Goal: Use online tool/utility: Utilize a website feature to perform a specific function

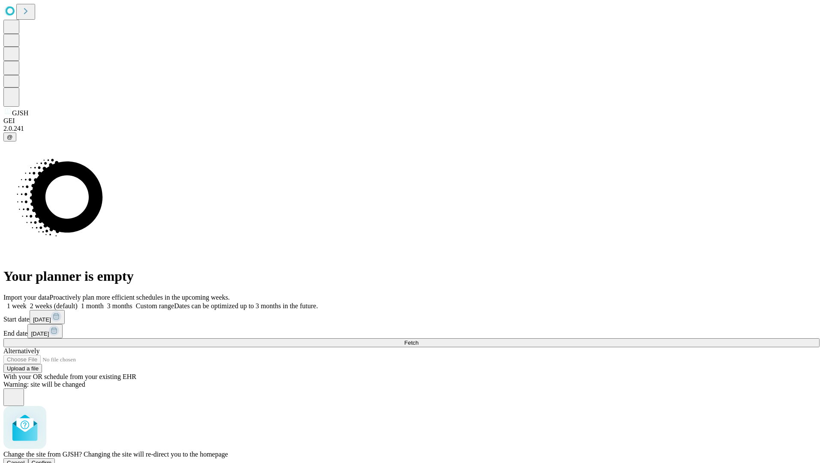
click at [52, 460] on span "Confirm" at bounding box center [42, 463] width 20 height 6
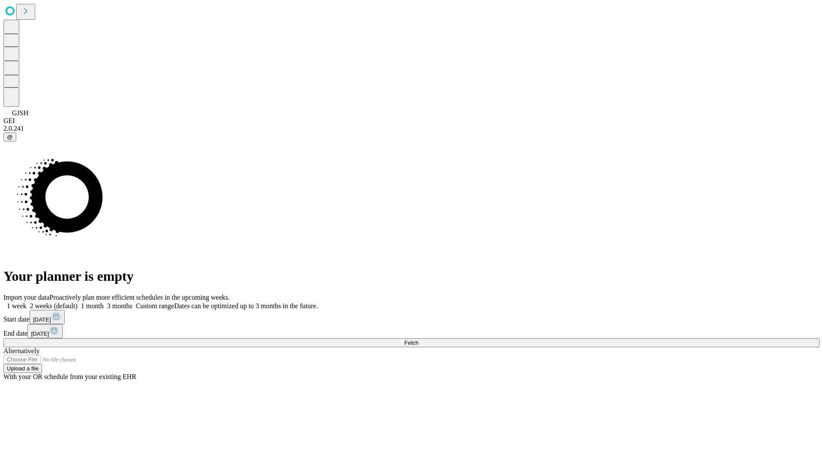
click at [104, 302] on label "1 month" at bounding box center [91, 305] width 26 height 7
click at [418, 340] on span "Fetch" at bounding box center [411, 343] width 14 height 6
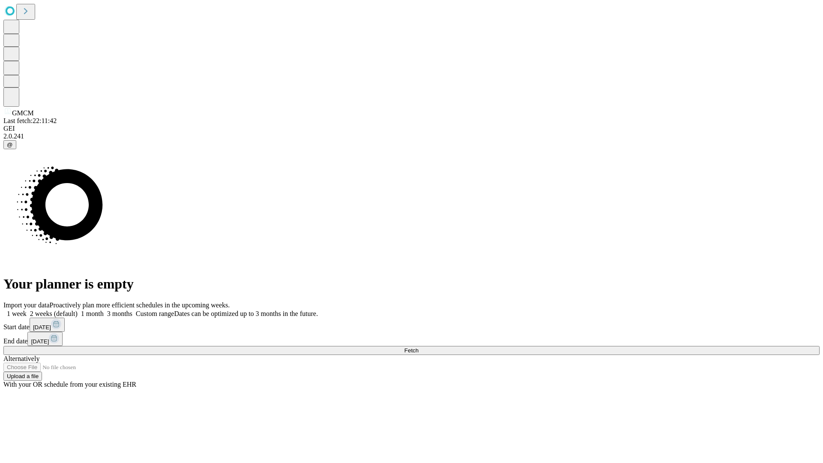
click at [104, 310] on label "1 month" at bounding box center [91, 313] width 26 height 7
click at [418, 347] on span "Fetch" at bounding box center [411, 350] width 14 height 6
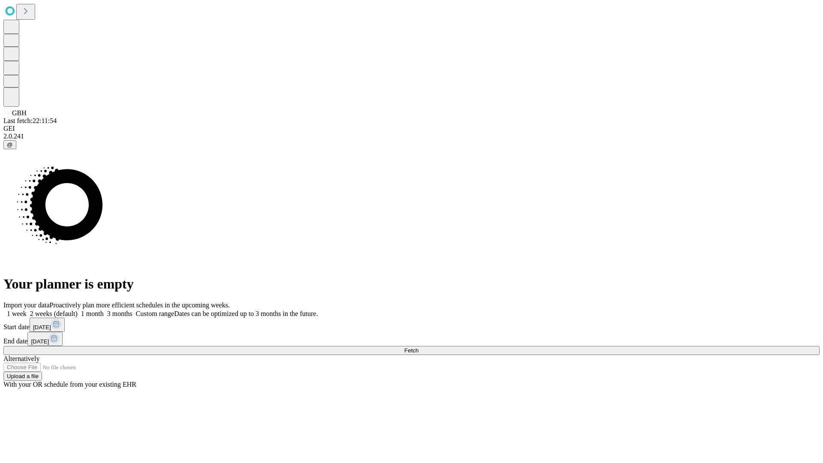
click at [104, 310] on label "1 month" at bounding box center [91, 313] width 26 height 7
click at [418, 347] on span "Fetch" at bounding box center [411, 350] width 14 height 6
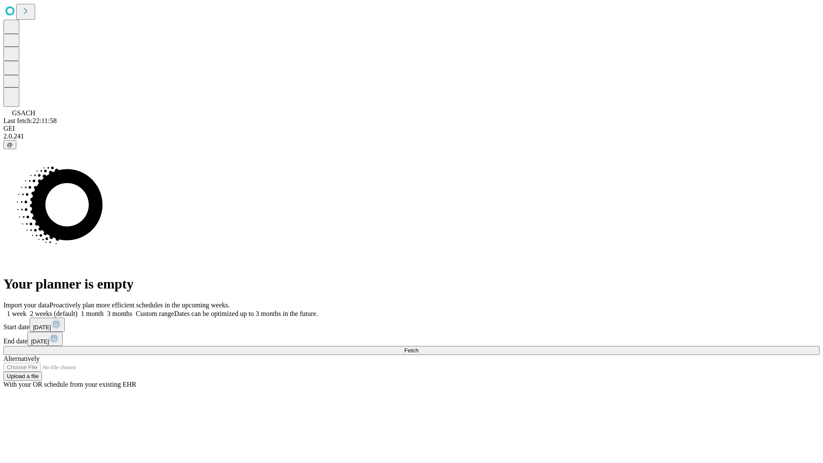
click at [104, 310] on label "1 month" at bounding box center [91, 313] width 26 height 7
click at [418, 347] on span "Fetch" at bounding box center [411, 350] width 14 height 6
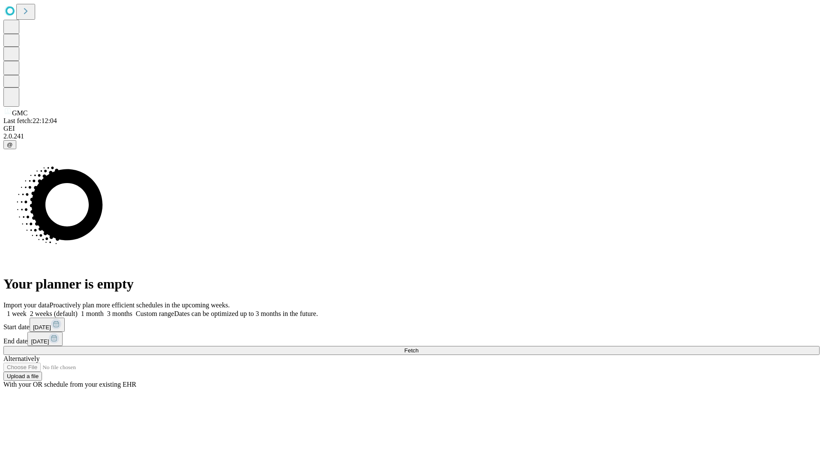
click at [418, 347] on span "Fetch" at bounding box center [411, 350] width 14 height 6
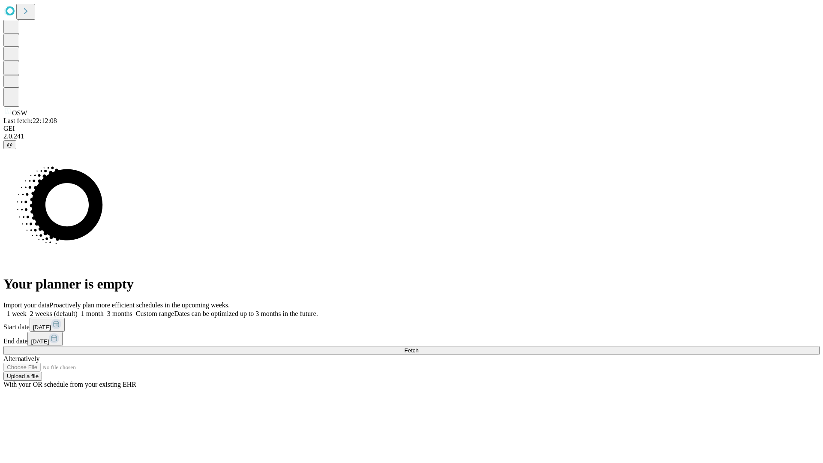
click at [104, 310] on label "1 month" at bounding box center [91, 313] width 26 height 7
click at [418, 347] on span "Fetch" at bounding box center [411, 350] width 14 height 6
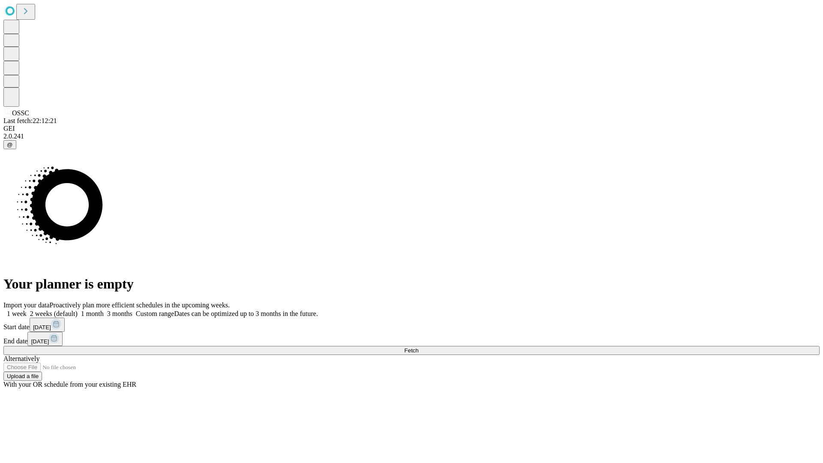
click at [418, 347] on span "Fetch" at bounding box center [411, 350] width 14 height 6
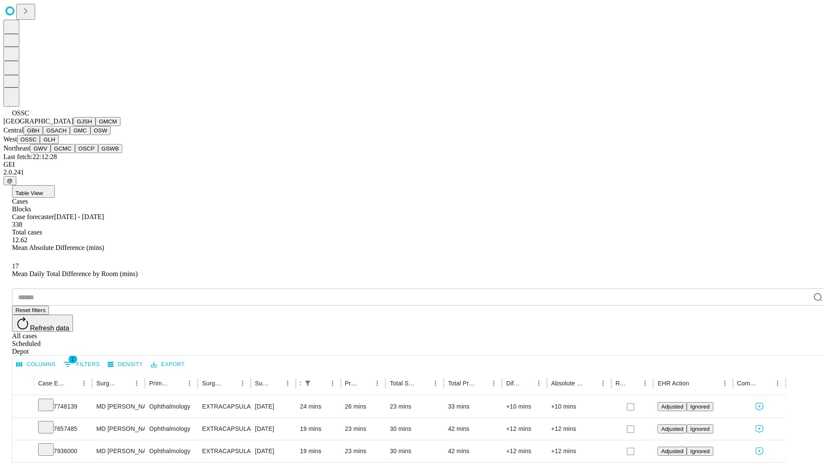
click at [58, 144] on button "GLH" at bounding box center [49, 139] width 18 height 9
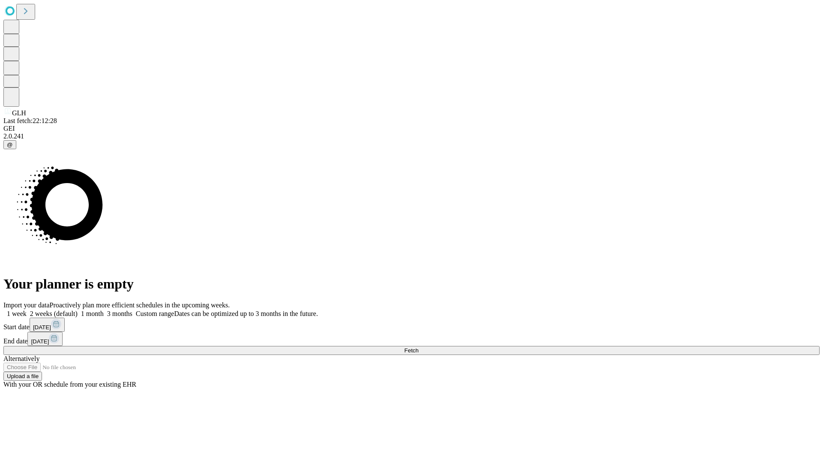
click at [104, 310] on label "1 month" at bounding box center [91, 313] width 26 height 7
click at [418, 347] on span "Fetch" at bounding box center [411, 350] width 14 height 6
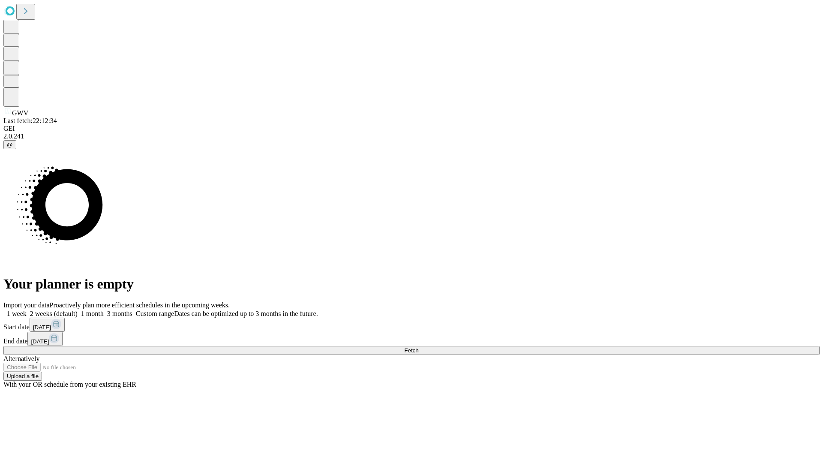
click at [104, 310] on label "1 month" at bounding box center [91, 313] width 26 height 7
click at [418, 347] on span "Fetch" at bounding box center [411, 350] width 14 height 6
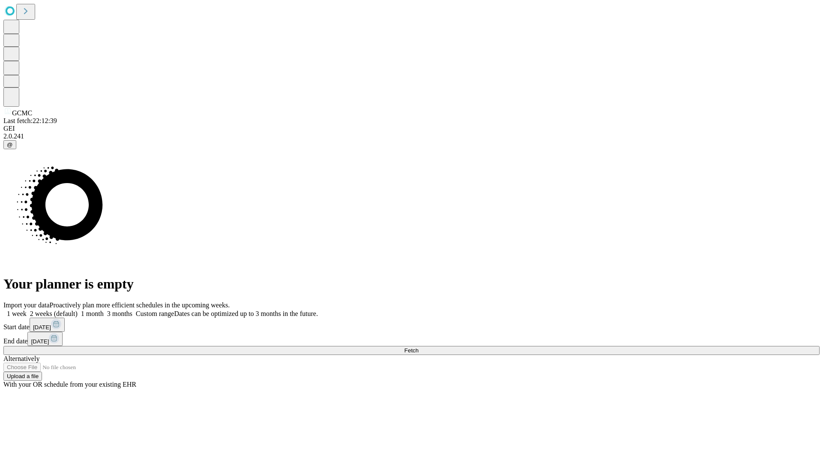
click at [104, 310] on label "1 month" at bounding box center [91, 313] width 26 height 7
click at [418, 347] on span "Fetch" at bounding box center [411, 350] width 14 height 6
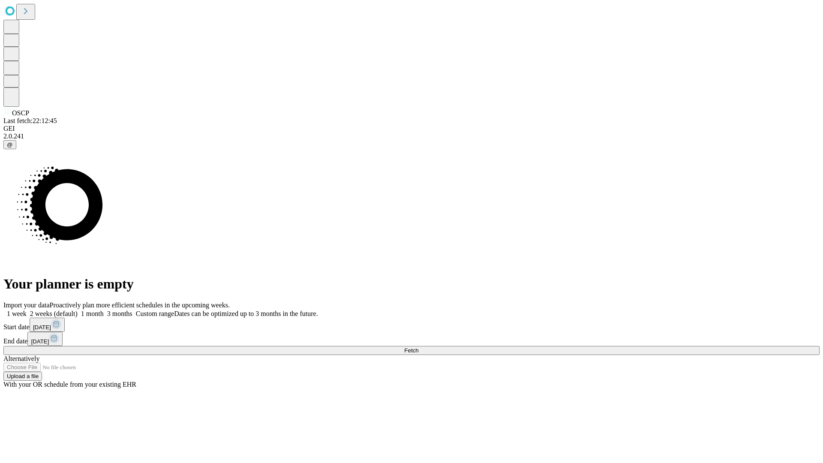
click at [104, 310] on label "1 month" at bounding box center [91, 313] width 26 height 7
click at [418, 347] on span "Fetch" at bounding box center [411, 350] width 14 height 6
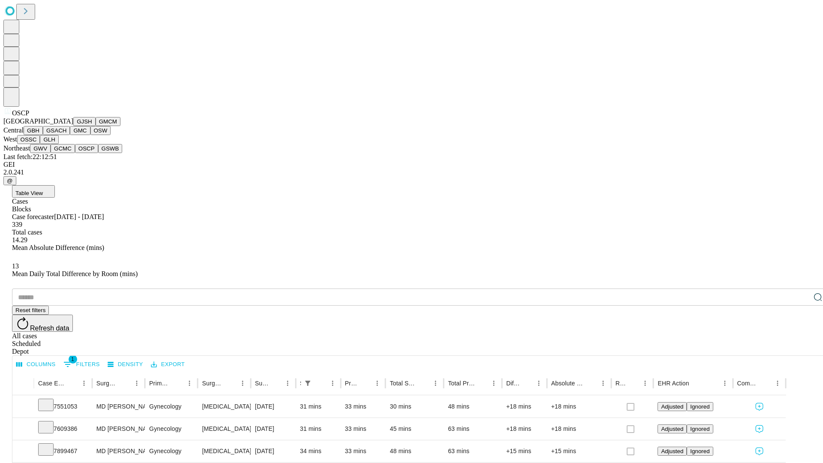
click at [98, 153] on button "GSWB" at bounding box center [110, 148] width 24 height 9
